Goal: Task Accomplishment & Management: Manage account settings

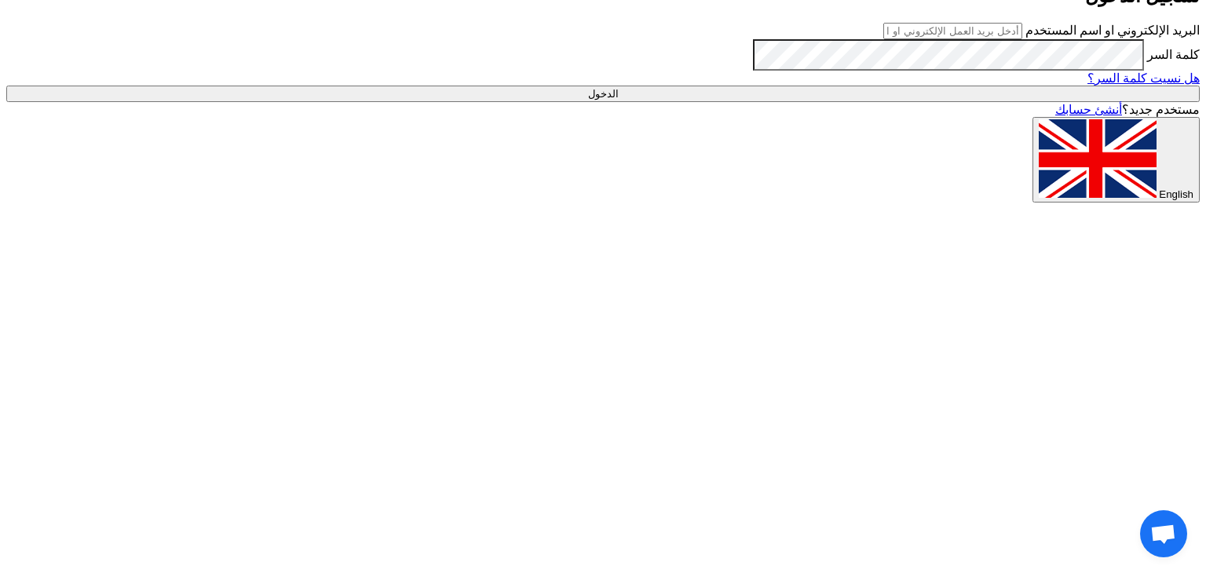
type input "[EMAIL_ADDRESS][DOMAIN_NAME]"
click at [864, 102] on input "الدخول" at bounding box center [603, 94] width 1194 height 16
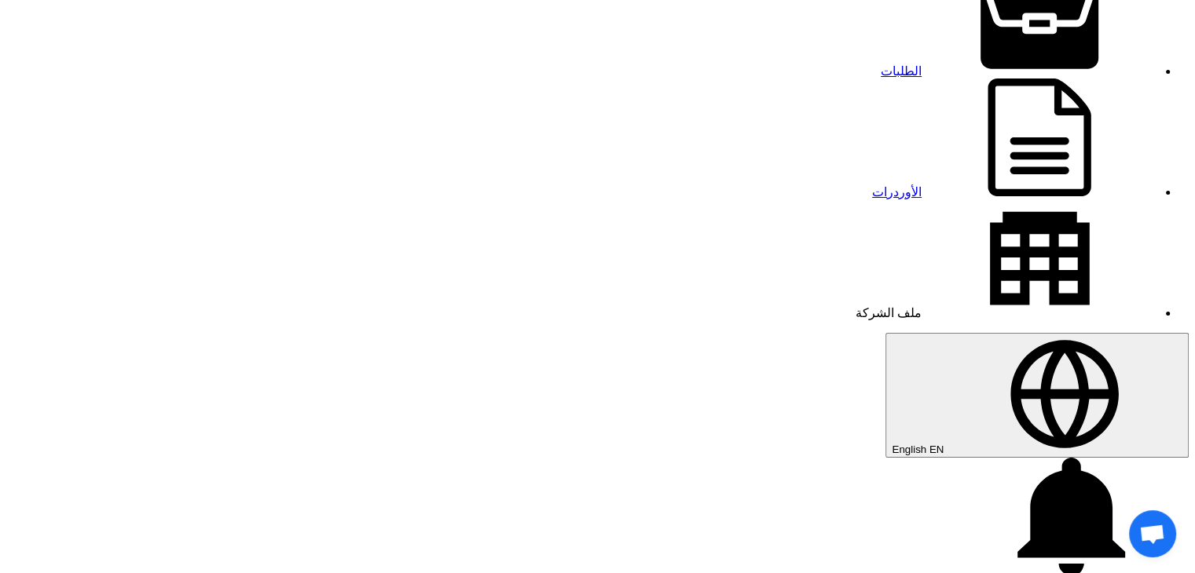
scroll to position [157, 0]
